Goal: Task Accomplishment & Management: Manage account settings

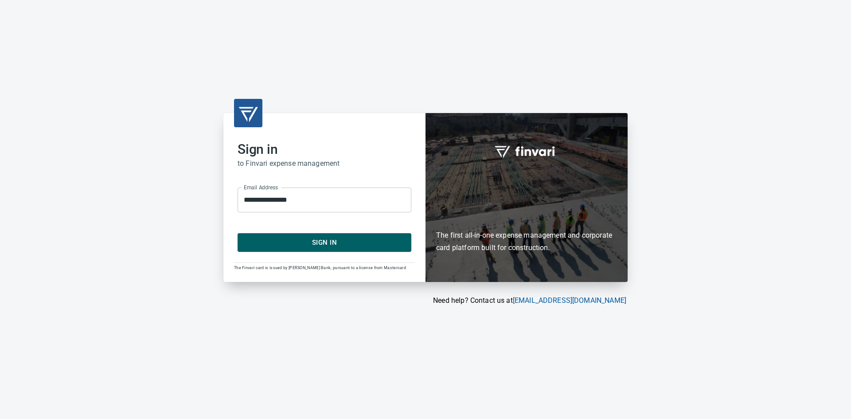
click at [282, 242] on span "Sign In" at bounding box center [324, 243] width 154 height 12
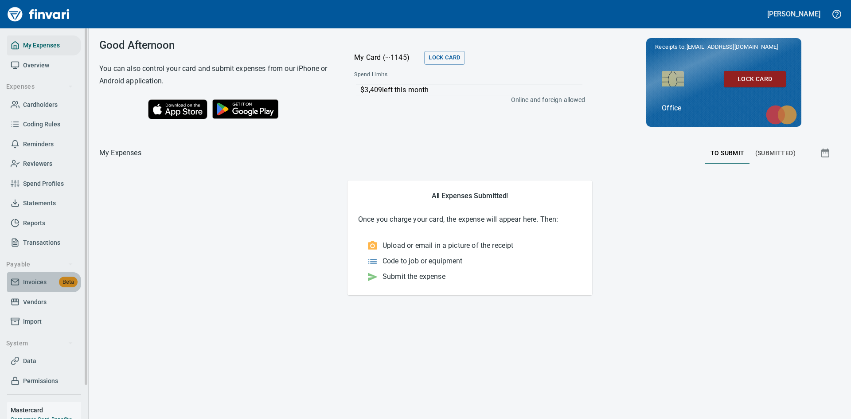
click at [35, 279] on span "Invoices" at bounding box center [34, 282] width 23 height 11
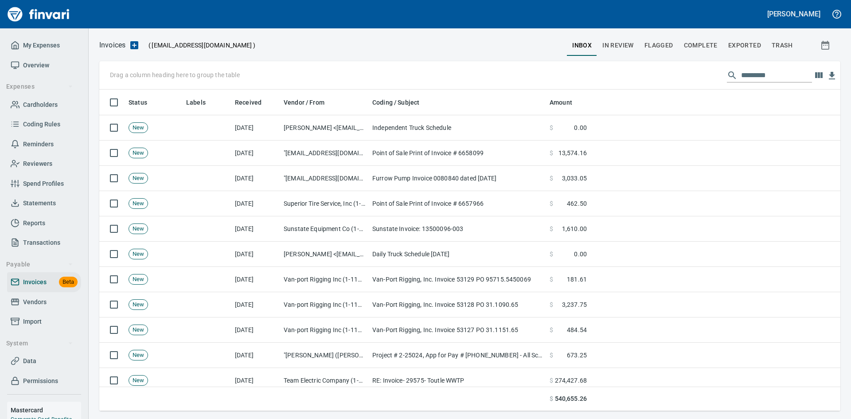
scroll to position [315, 728]
click at [752, 73] on input "text" at bounding box center [776, 75] width 71 height 14
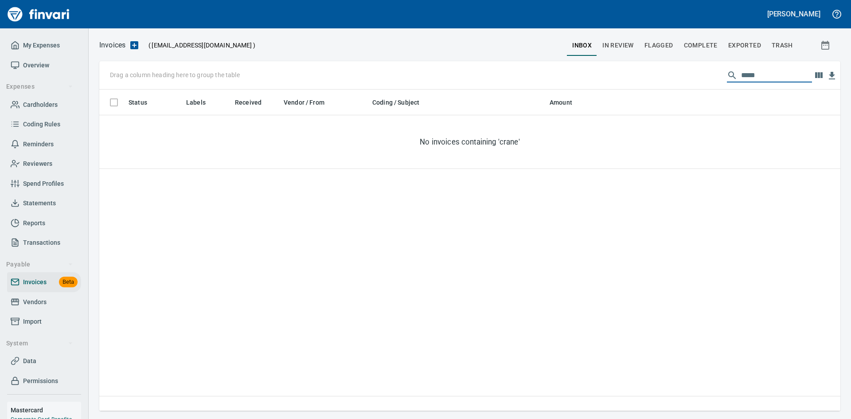
type input "*****"
click at [623, 49] on span "In Review" at bounding box center [617, 45] width 31 height 11
click at [663, 43] on span "Flagged" at bounding box center [658, 45] width 29 height 11
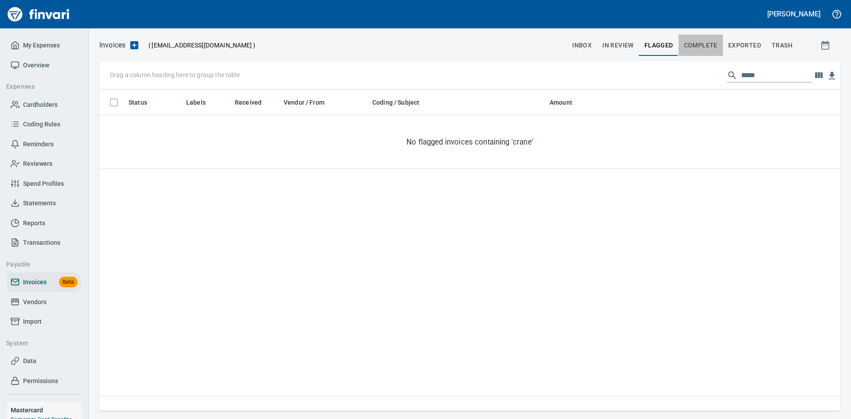
click at [702, 41] on span "Complete" at bounding box center [701, 45] width 34 height 11
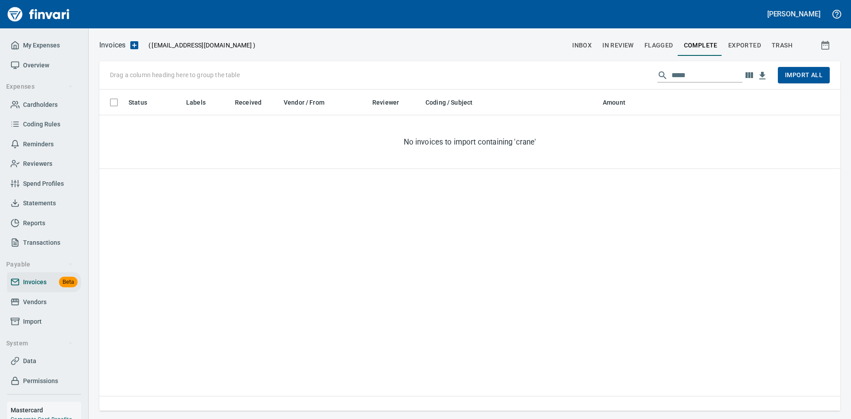
scroll to position [315, 734]
click at [738, 43] on span "Exported" at bounding box center [744, 45] width 33 height 11
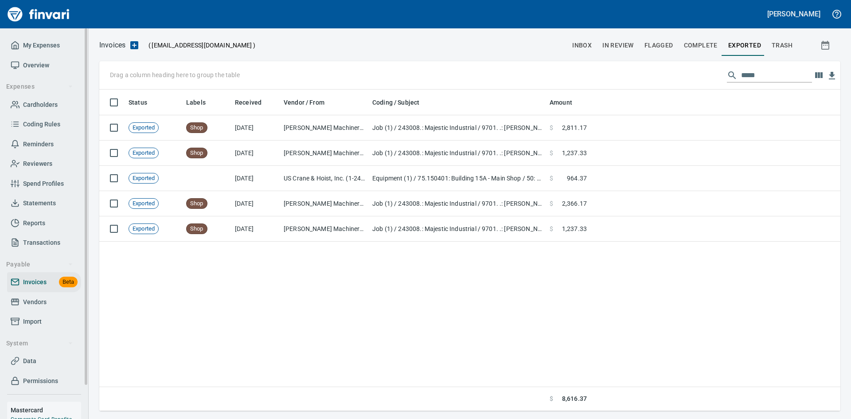
scroll to position [315, 734]
